Goal: Task Accomplishment & Management: Manage account settings

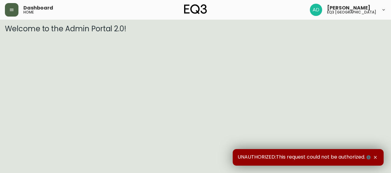
drag, startPoint x: 11, startPoint y: 4, endPoint x: 15, endPoint y: 19, distance: 15.7
click at [11, 4] on button "button" at bounding box center [12, 10] width 14 height 14
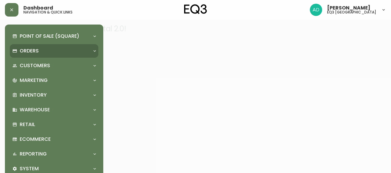
click at [44, 54] on div "Orders" at bounding box center [51, 51] width 78 height 7
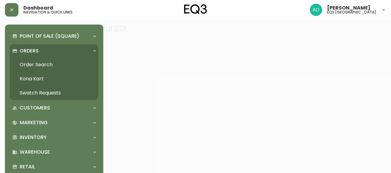
click at [41, 65] on link "Order Search" at bounding box center [54, 65] width 89 height 14
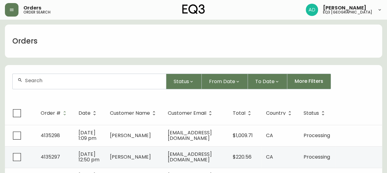
click at [44, 86] on div at bounding box center [89, 81] width 153 height 15
paste input "4135080"
type input "4135080"
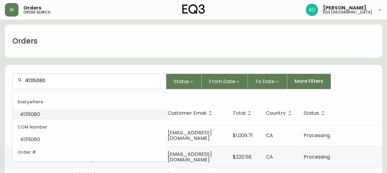
click at [48, 116] on li "4135080" at bounding box center [89, 115] width 153 height 10
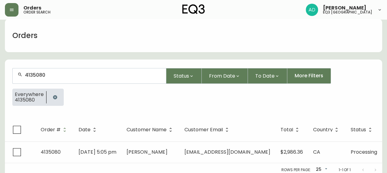
scroll to position [8, 0]
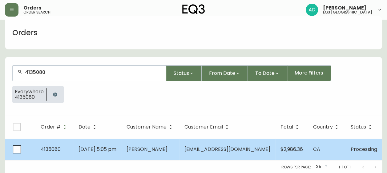
click at [161, 149] on span "Jean Paul Chauvet" at bounding box center [146, 149] width 41 height 7
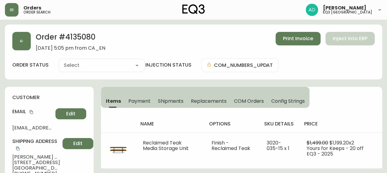
type input "Processing"
select select "PROCESSING"
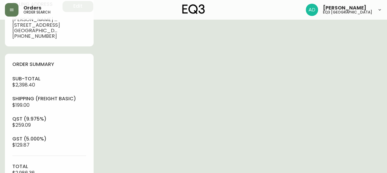
scroll to position [1, 0]
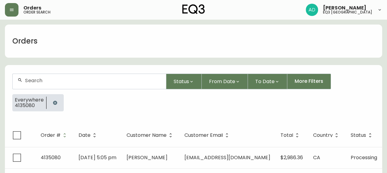
click at [39, 83] on input "text" at bounding box center [93, 81] width 136 height 6
paste input "4135104"
type input "4135104"
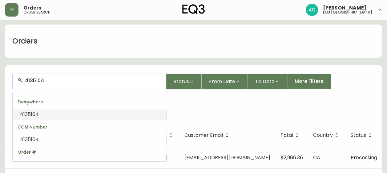
click at [36, 116] on span "4135104" at bounding box center [29, 114] width 19 height 7
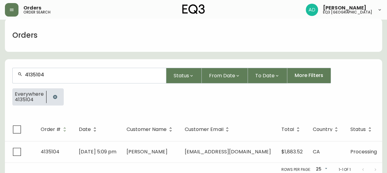
scroll to position [8, 0]
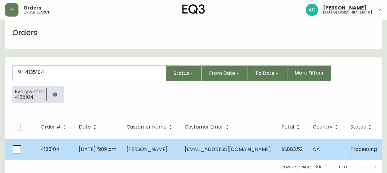
click at [167, 151] on span "David Vasilevsky" at bounding box center [146, 149] width 41 height 7
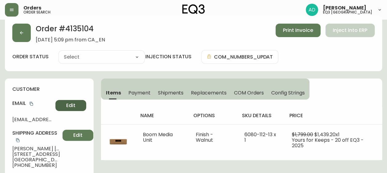
type input "Processing"
select select "PROCESSING"
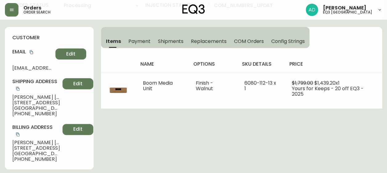
scroll to position [8, 0]
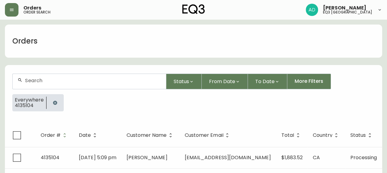
click at [49, 87] on div at bounding box center [89, 81] width 153 height 15
paste input "4135113"
type input "4135113"
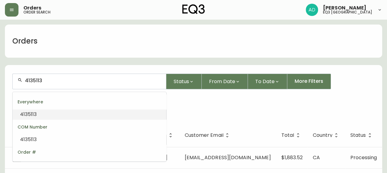
click at [44, 114] on li "4135113" at bounding box center [89, 115] width 153 height 10
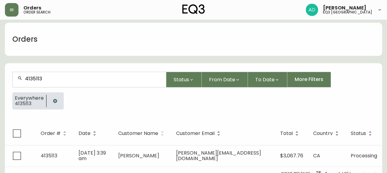
scroll to position [8, 0]
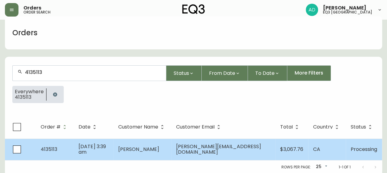
click at [146, 152] on span "Danielle DesRosiers" at bounding box center [138, 149] width 41 height 7
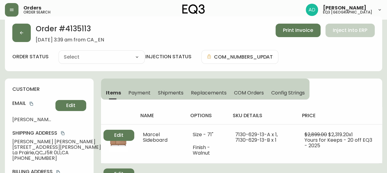
type input "Processing"
select select "PROCESSING"
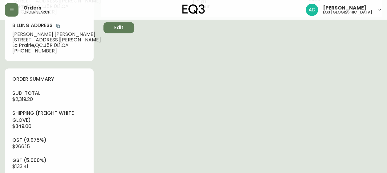
scroll to position [131, 0]
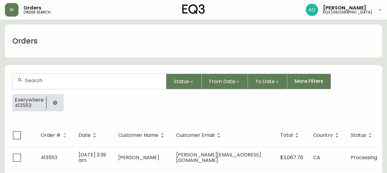
click at [34, 79] on input "text" at bounding box center [93, 81] width 136 height 6
paste input "4135131"
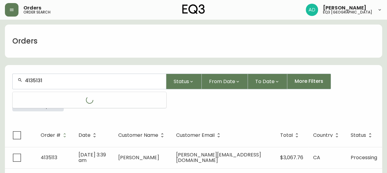
type input "4135131"
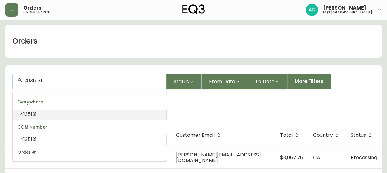
click at [27, 114] on span "4135131" at bounding box center [28, 114] width 17 height 7
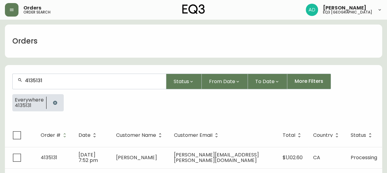
scroll to position [8, 0]
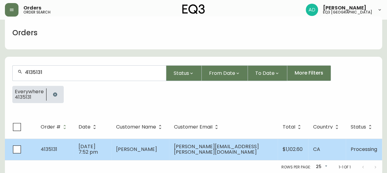
click at [151, 149] on span "Mariane Drouin" at bounding box center [136, 149] width 41 height 7
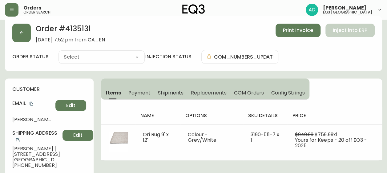
type input "Processing"
select select "PROCESSING"
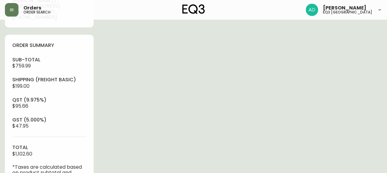
scroll to position [193, 0]
